Goal: Communication & Community: Answer question/provide support

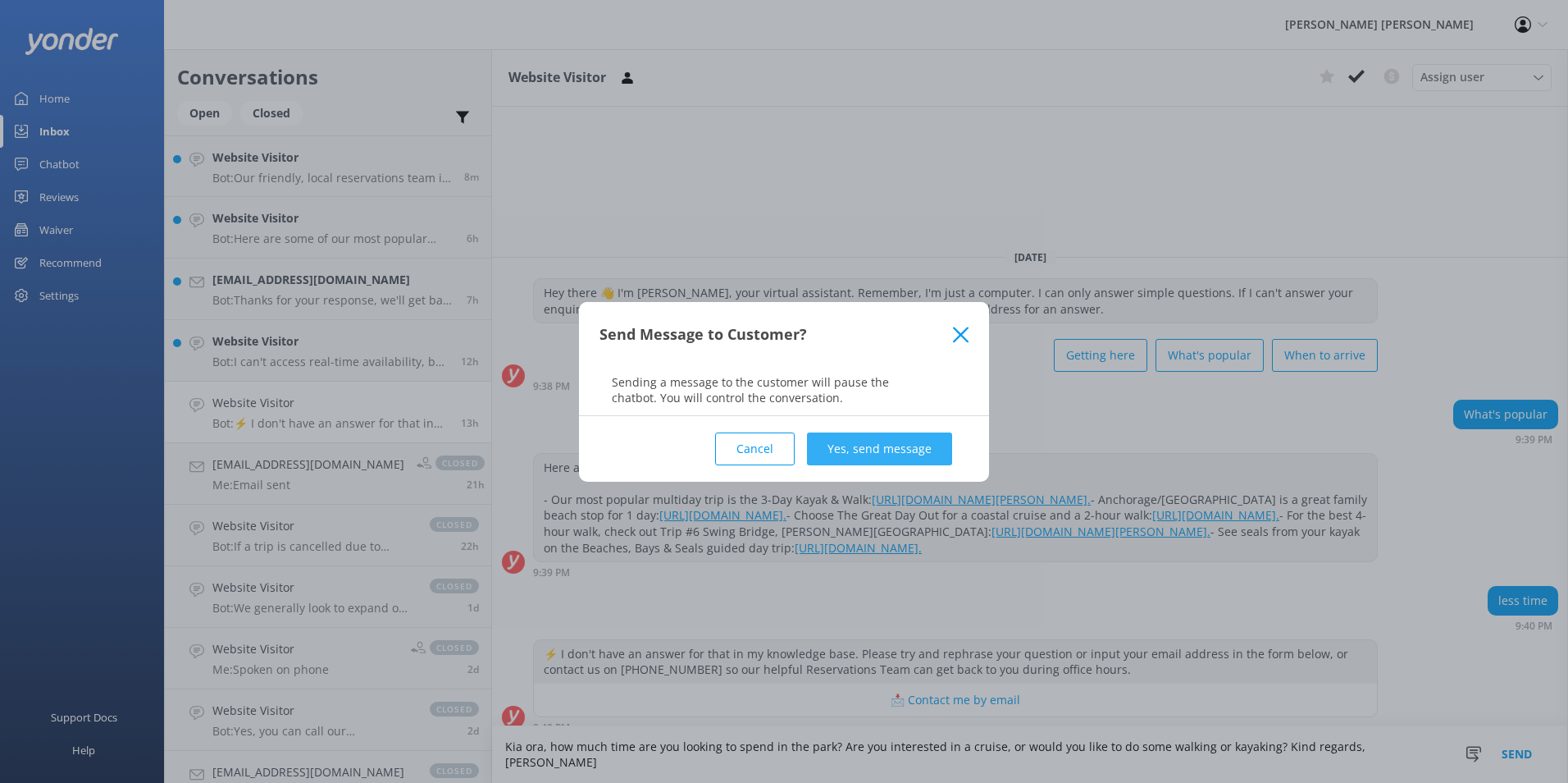
type textarea "Kia ora, how much time are you looking to spend in the park? Are you interested…"
click at [835, 443] on button "Yes, send message" at bounding box center [879, 449] width 145 height 33
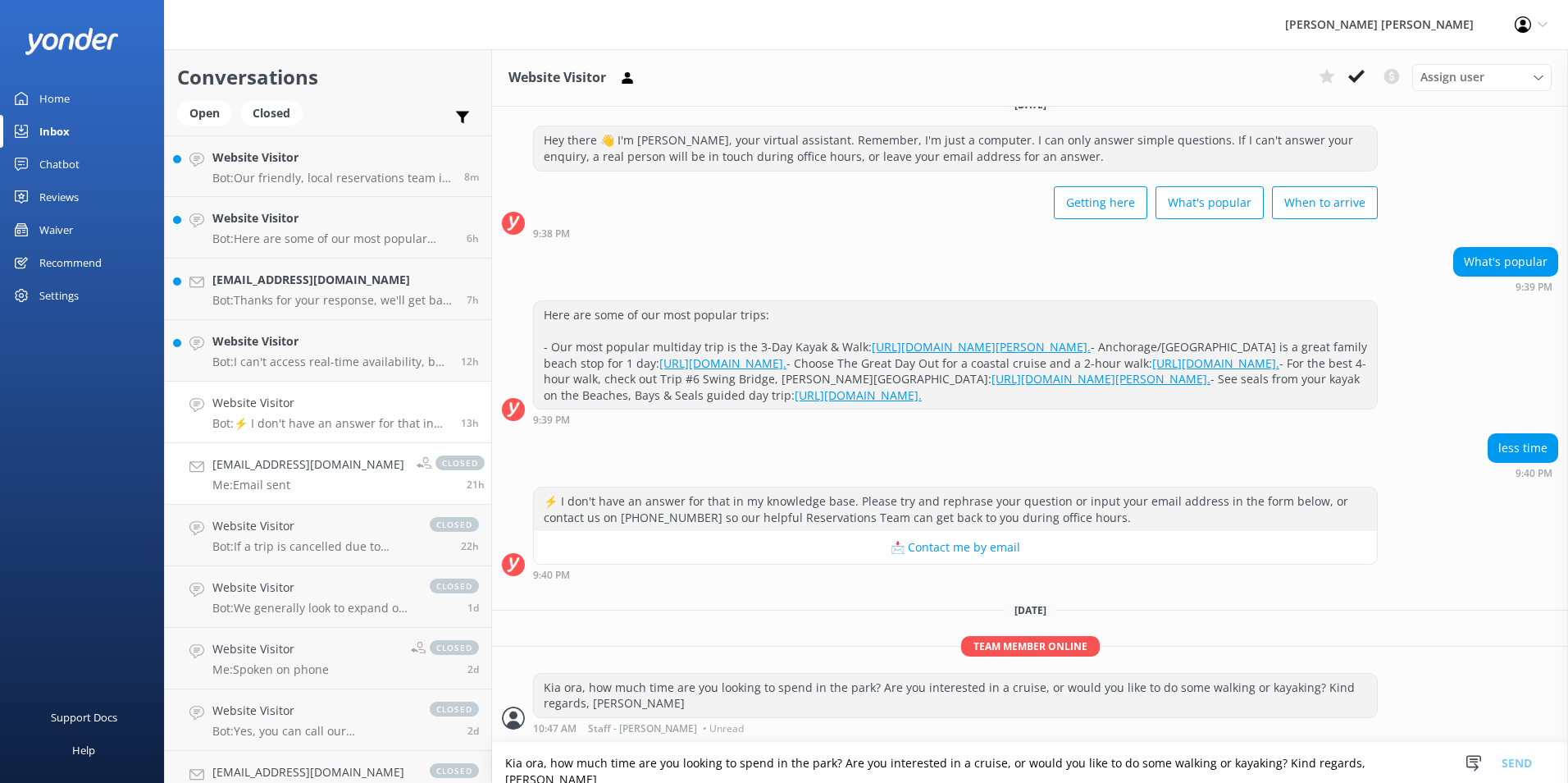
scroll to position [88, 0]
click at [339, 354] on div "Website Visitor Bot: I can't access real-time availability, but you can check a…" at bounding box center [331, 350] width 236 height 36
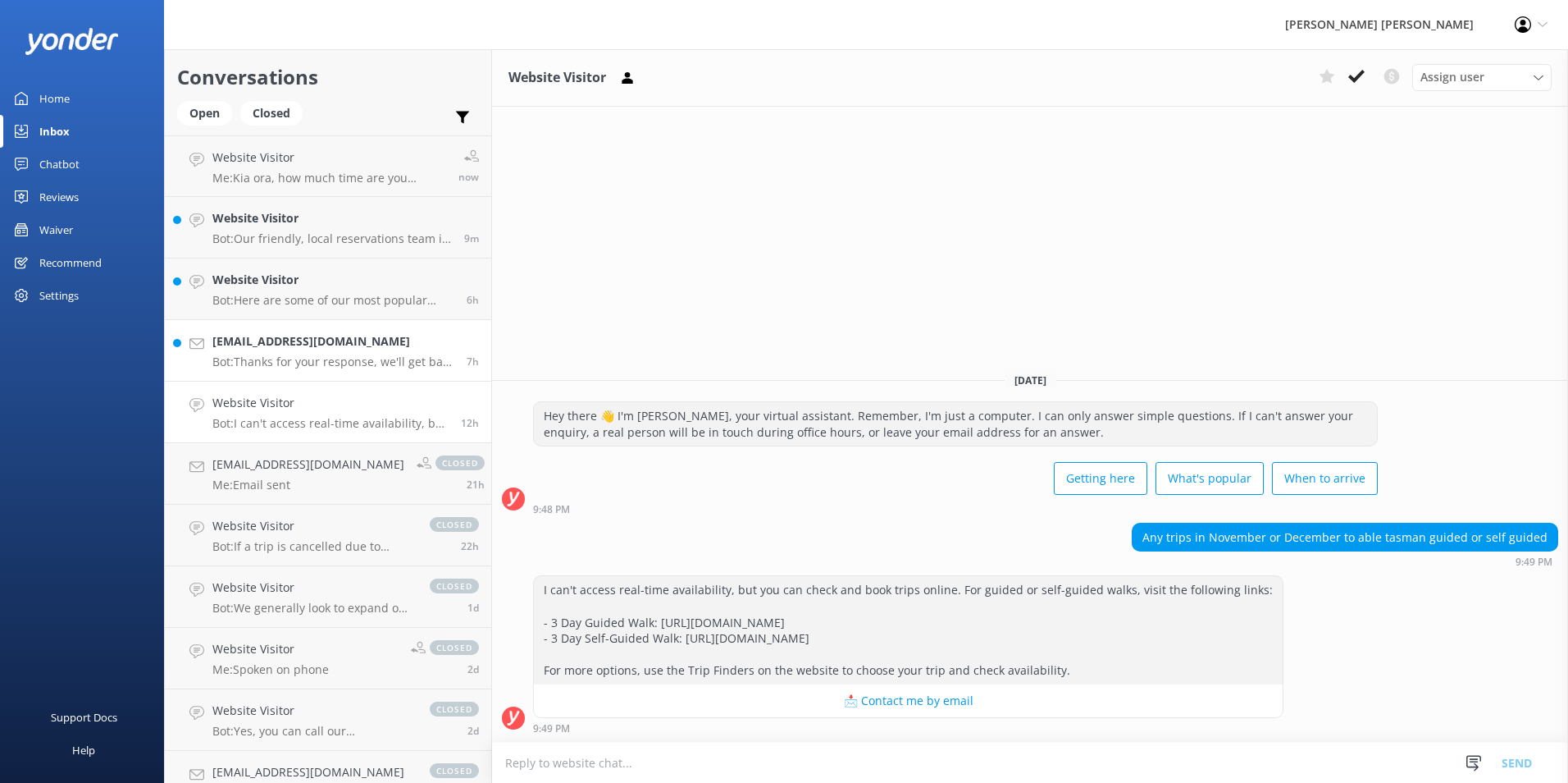
click at [353, 347] on h4 "[EMAIL_ADDRESS][DOMAIN_NAME]" at bounding box center [333, 341] width 242 height 18
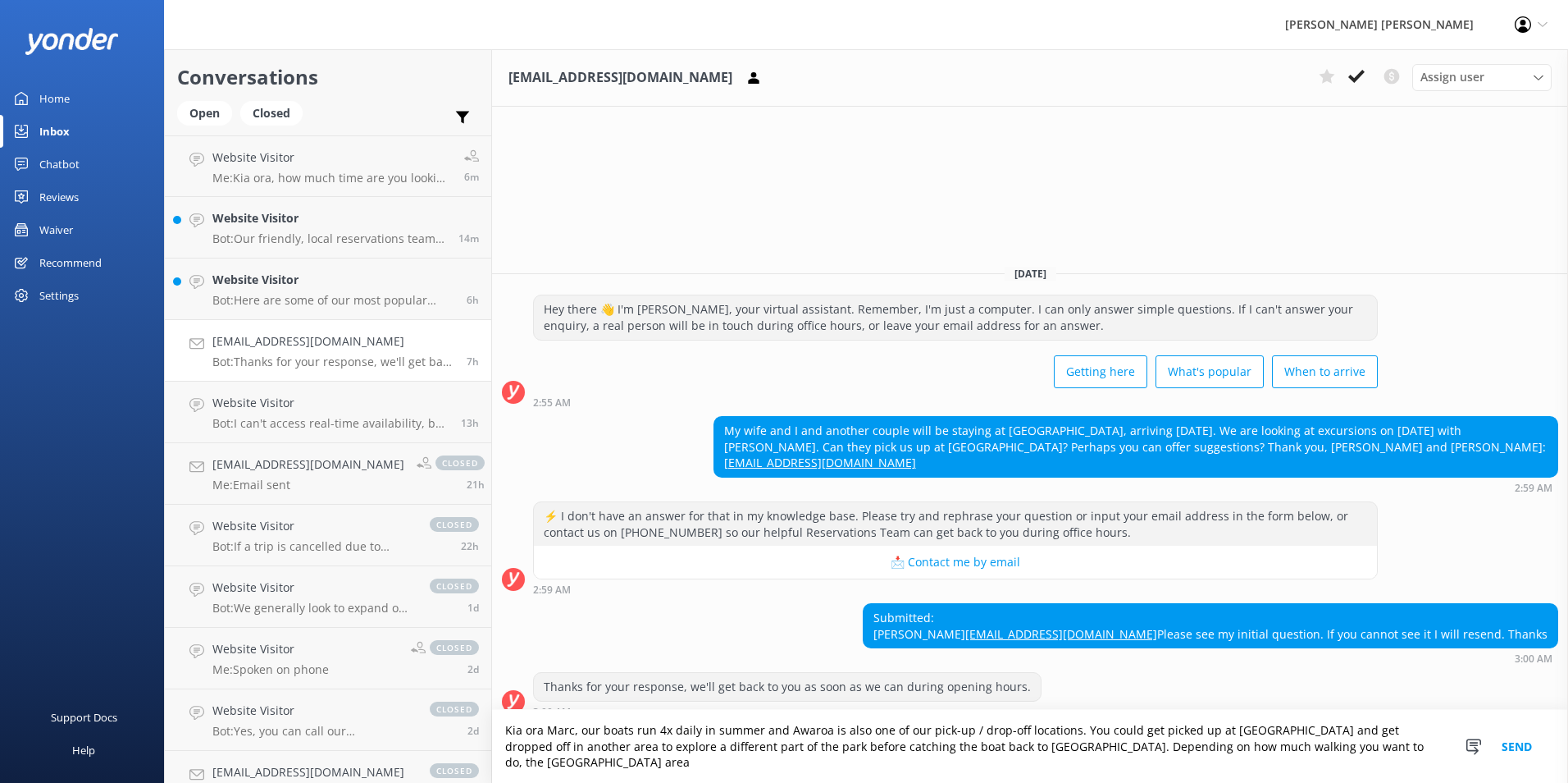
drag, startPoint x: 1325, startPoint y: 764, endPoint x: 1245, endPoint y: 758, distance: 80.2
click at [1245, 758] on textarea "Kia ora Marc, our boats run 4x daily in summer and Awaroa is also one of our pi…" at bounding box center [1030, 746] width 1076 height 73
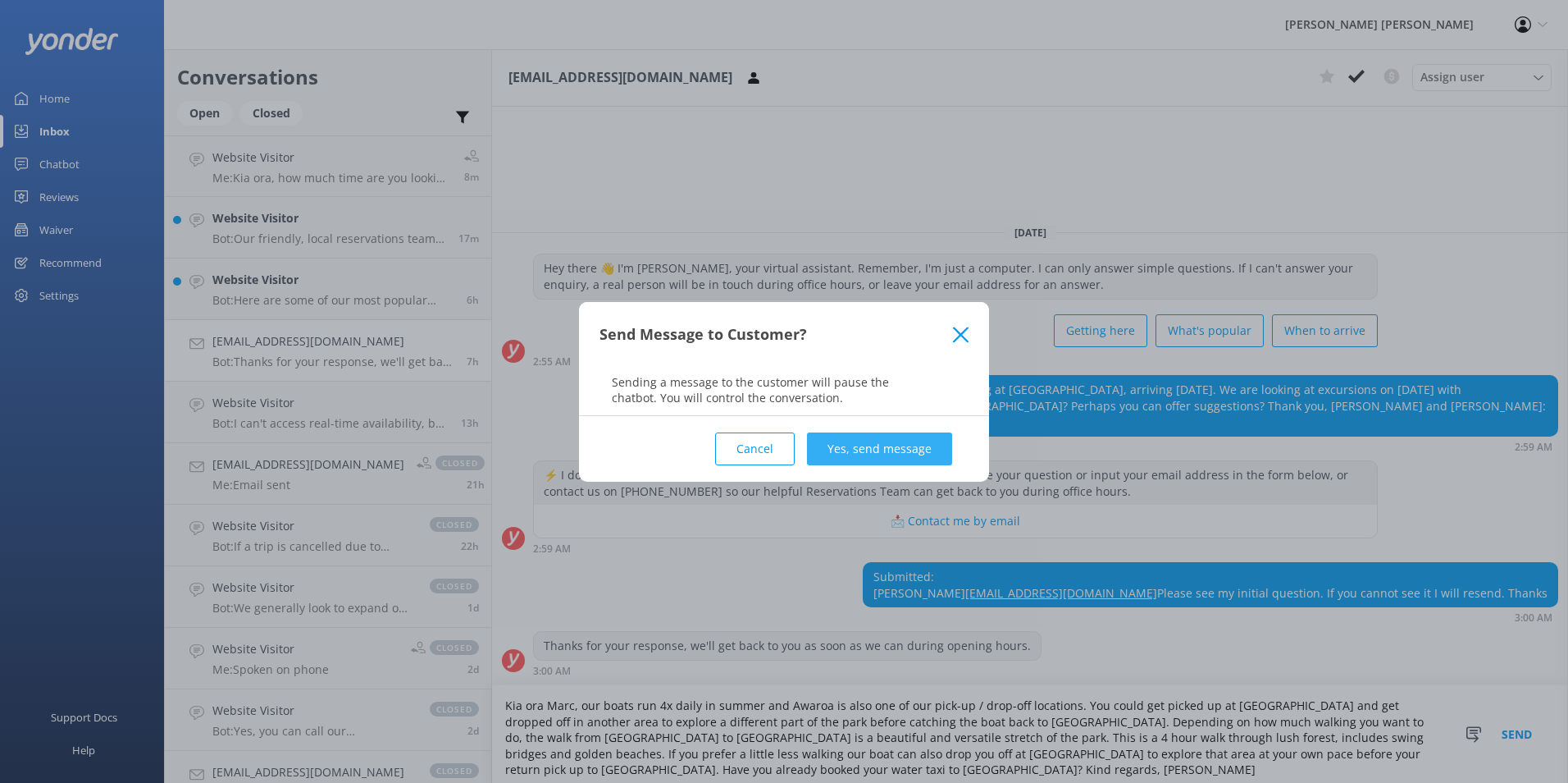
type textarea "Kia ora Marc, our boats run 4x daily in summer and Awaroa is also one of our pi…"
click at [901, 436] on button "Yes, send message" at bounding box center [879, 449] width 145 height 33
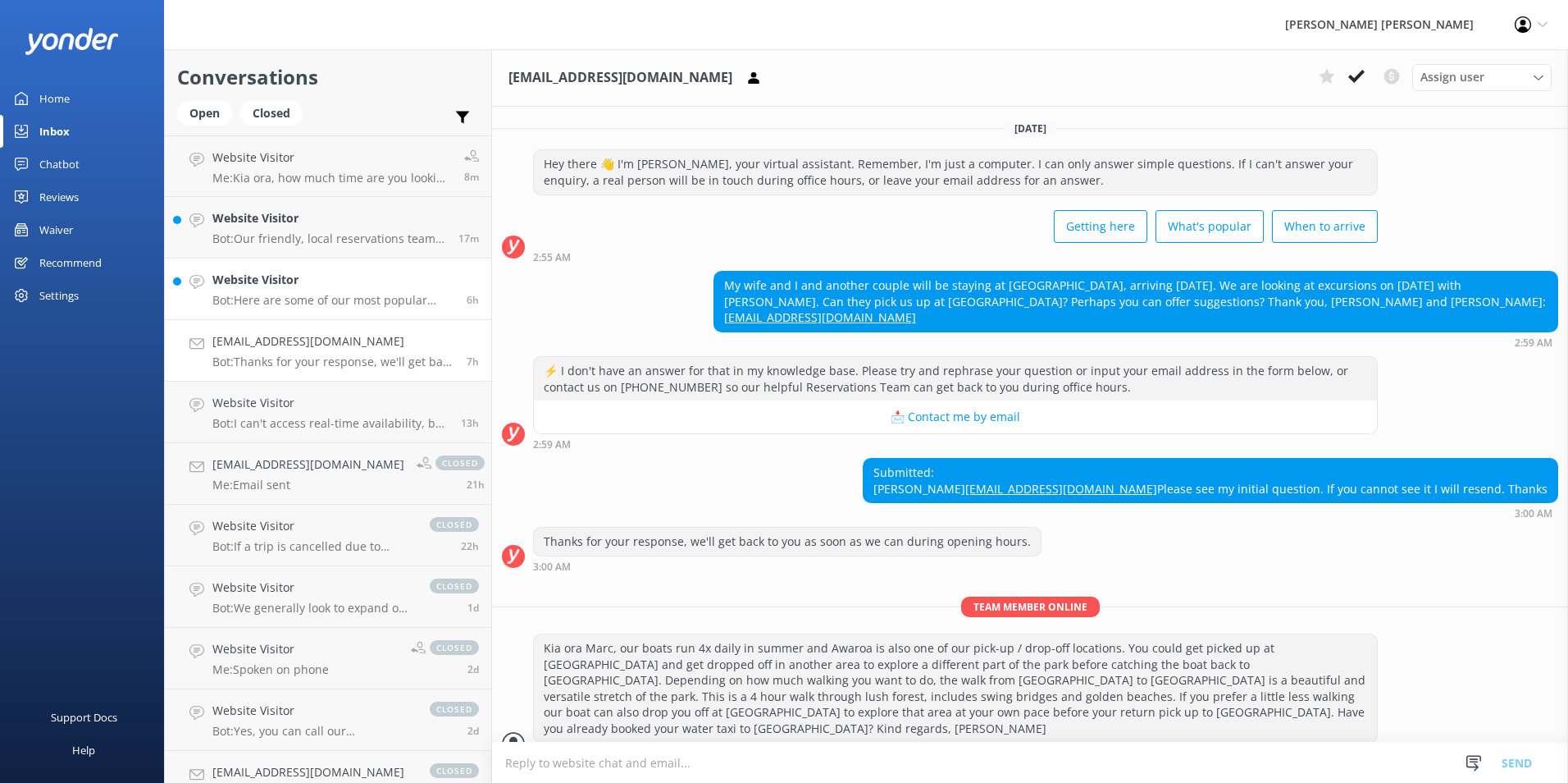
scroll to position [25, 0]
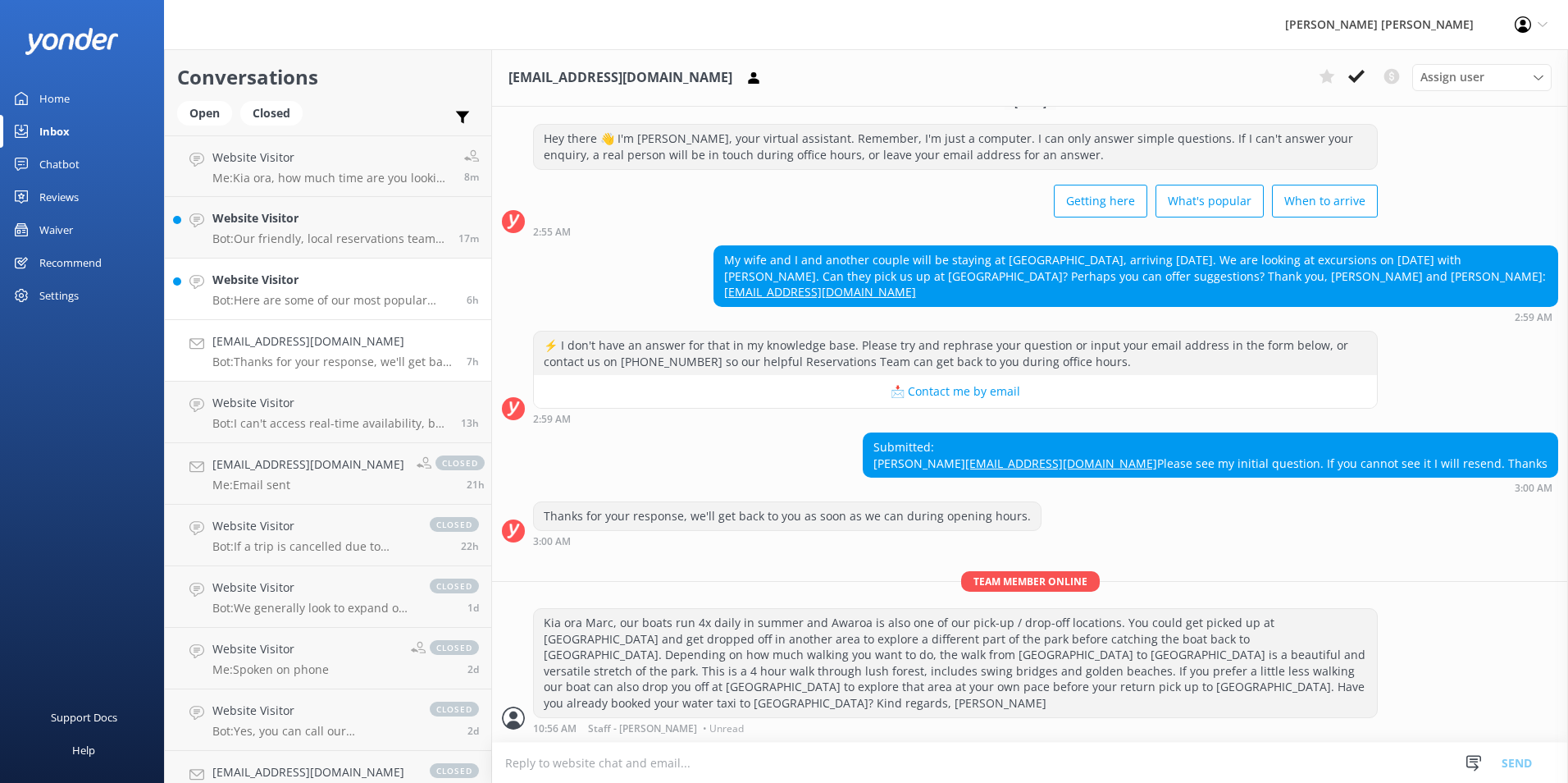
click at [321, 304] on p "Bot: Here are some of our most popular trips: - Our most popular multiday trip …" at bounding box center [333, 300] width 242 height 15
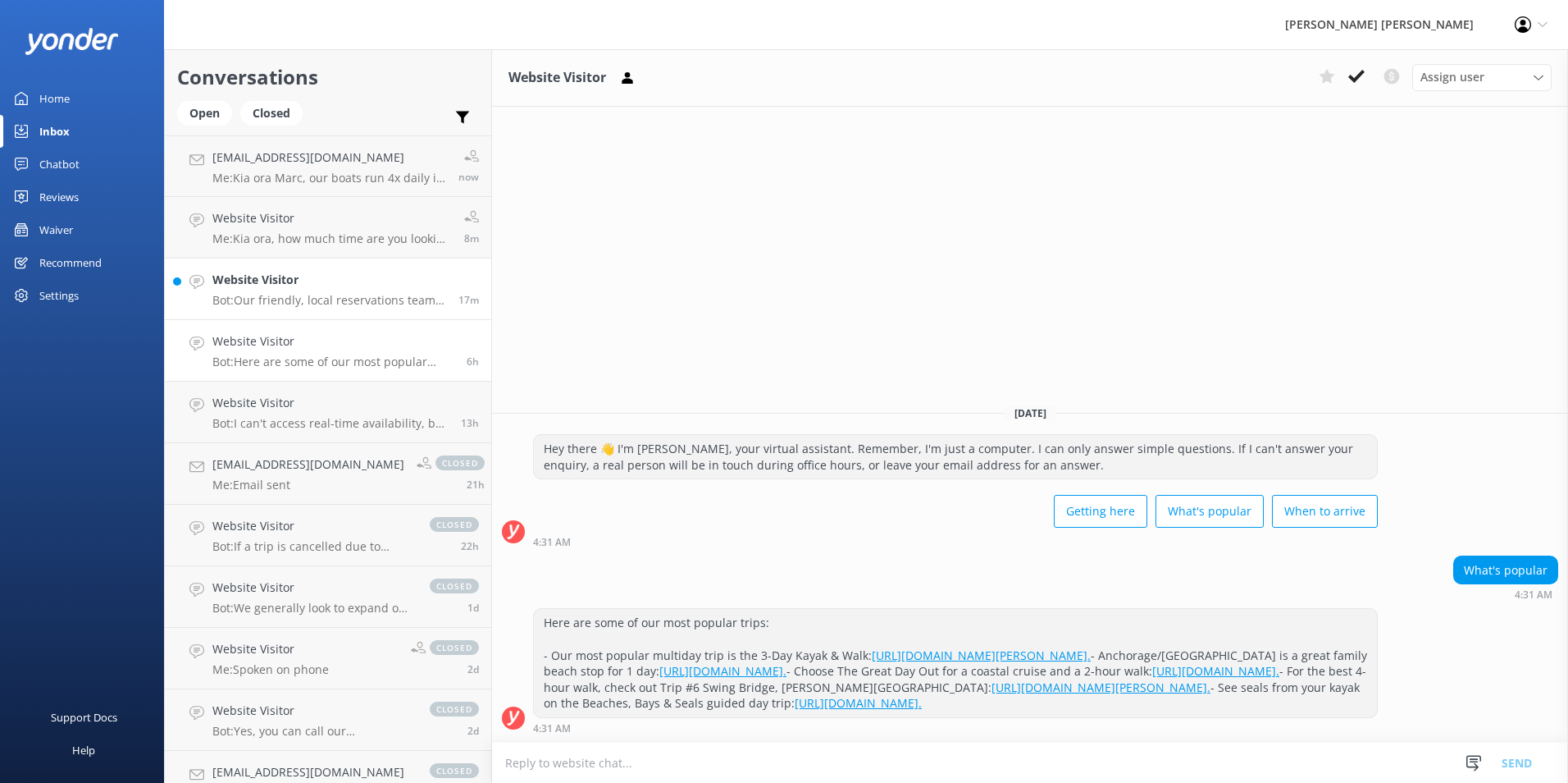
click at [304, 279] on h4 "Website Visitor" at bounding box center [330, 280] width 234 height 18
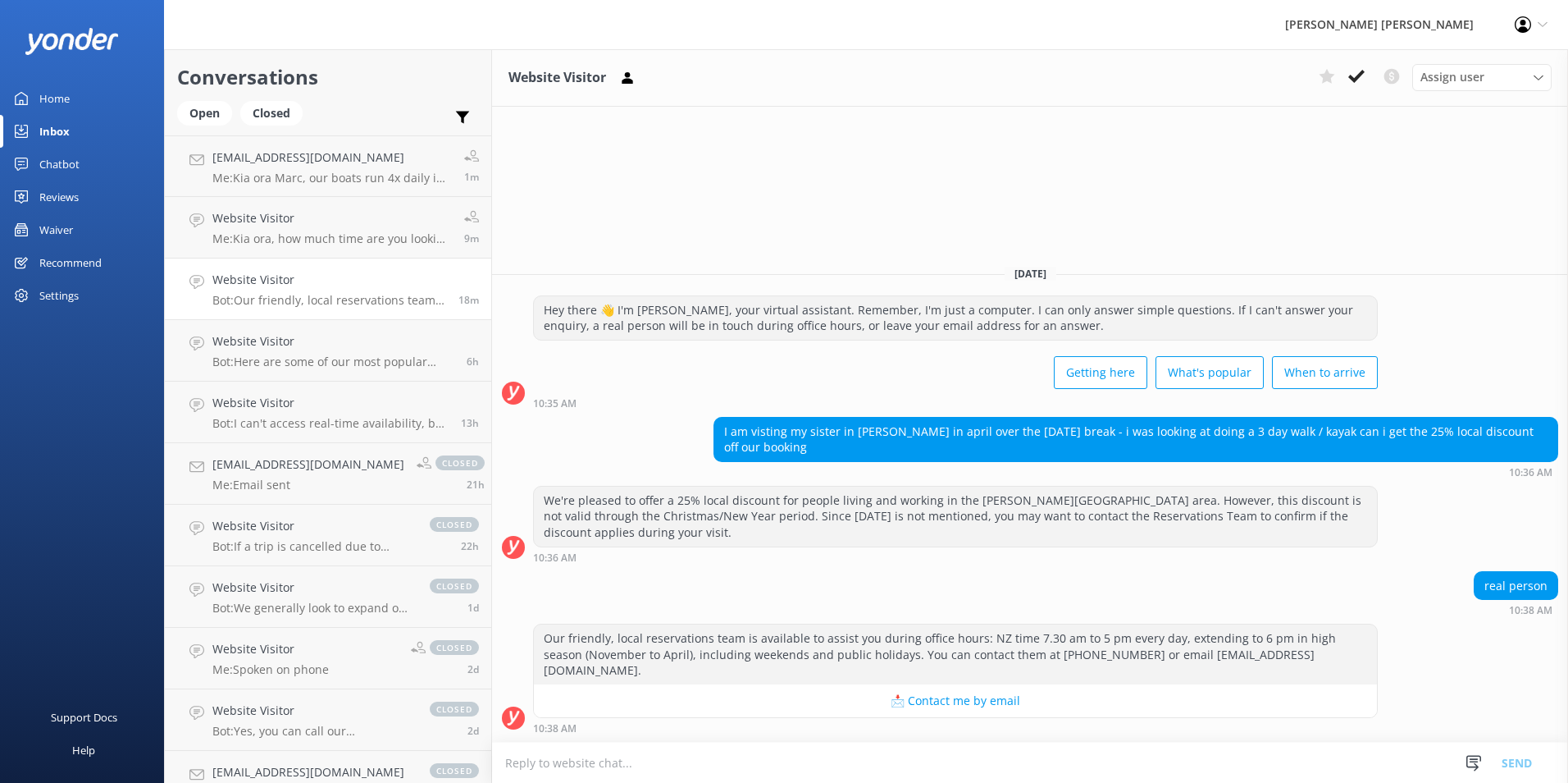
click at [71, 127] on link "Inbox" at bounding box center [82, 130] width 164 height 33
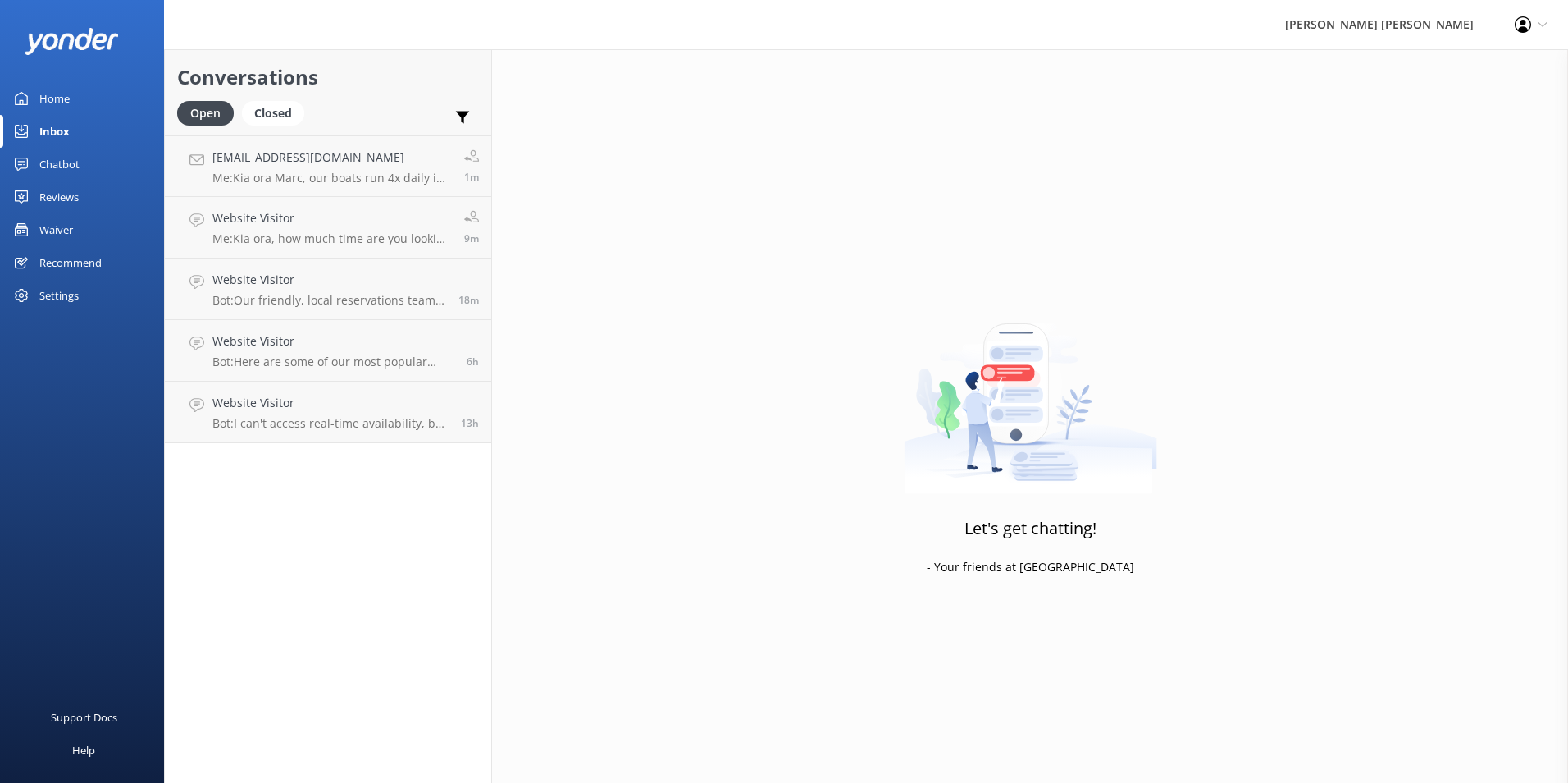
click at [63, 133] on div "Inbox" at bounding box center [55, 130] width 30 height 33
